Goal: Information Seeking & Learning: Find specific fact

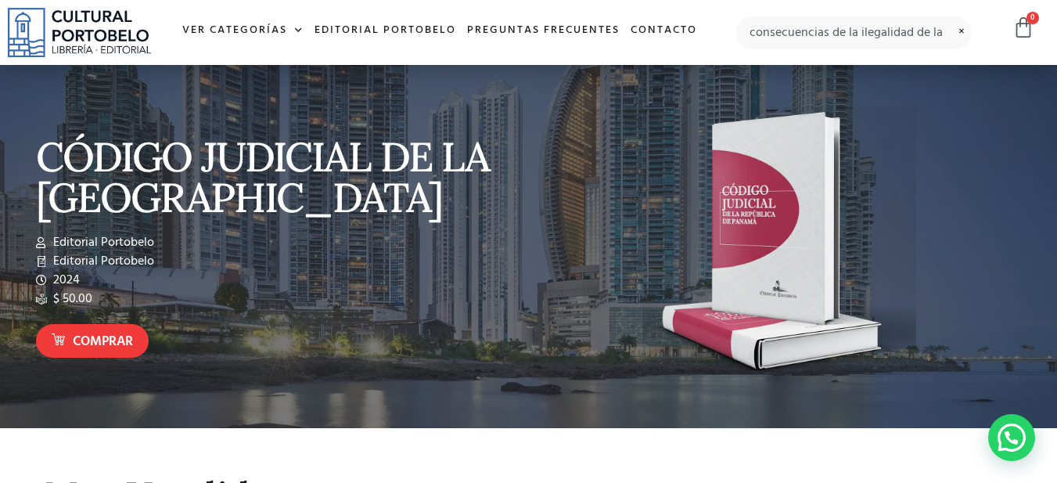
click at [942, 32] on input "consecuencias de la ilegalidad de la" at bounding box center [854, 32] width 236 height 33
type input "consecuencias de la ilegalidad de l"
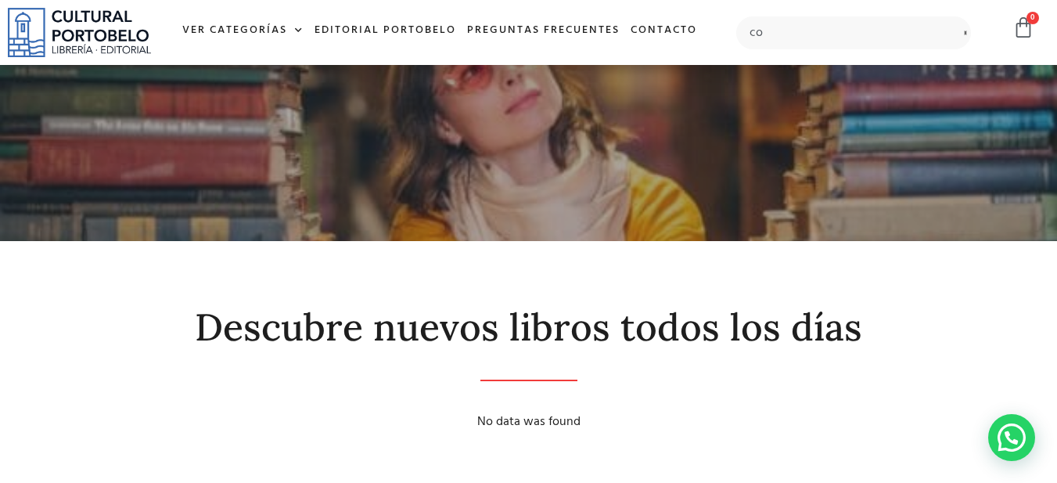
type input "c"
